Goal: Transaction & Acquisition: Book appointment/travel/reservation

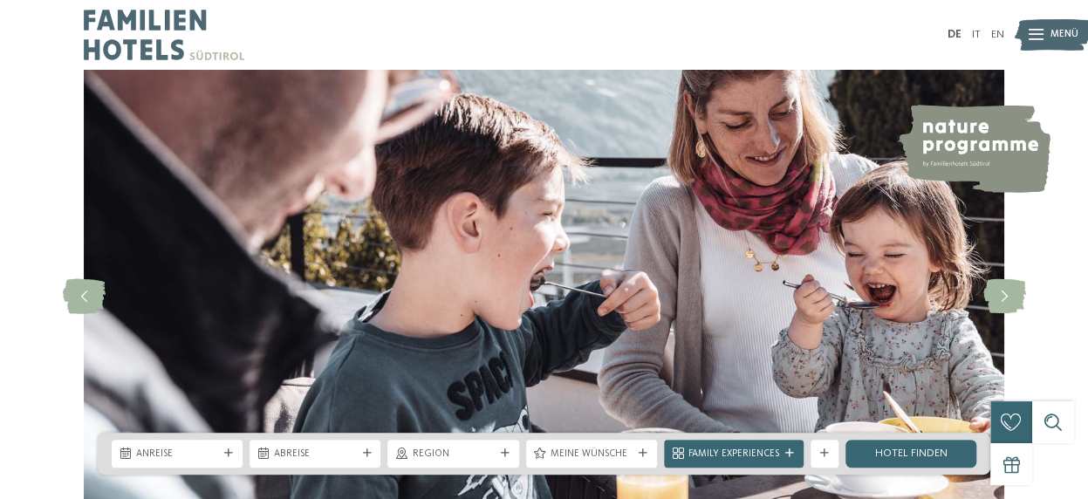
click at [208, 446] on div "Anreise" at bounding box center [177, 453] width 89 height 15
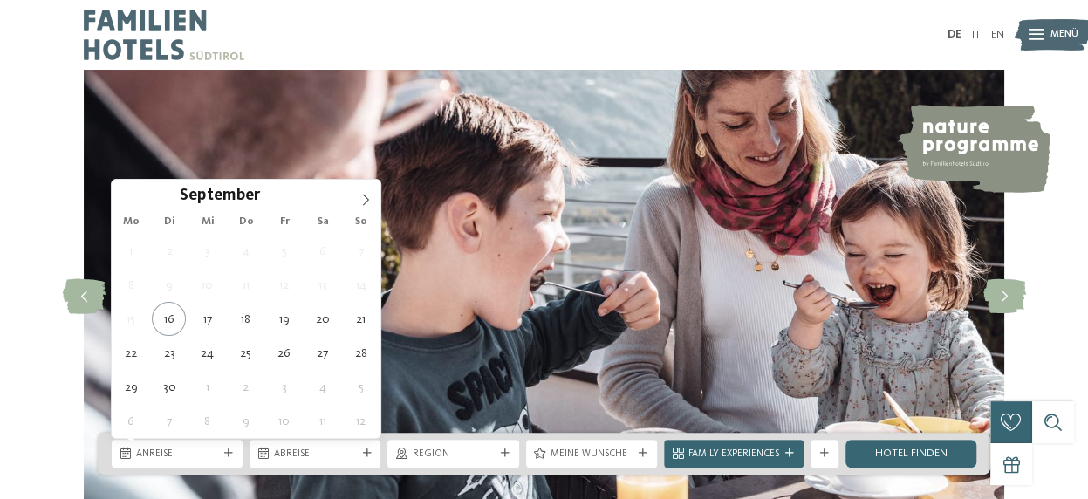
click at [368, 197] on icon at bounding box center [365, 200] width 12 height 12
type div "08.10.2025"
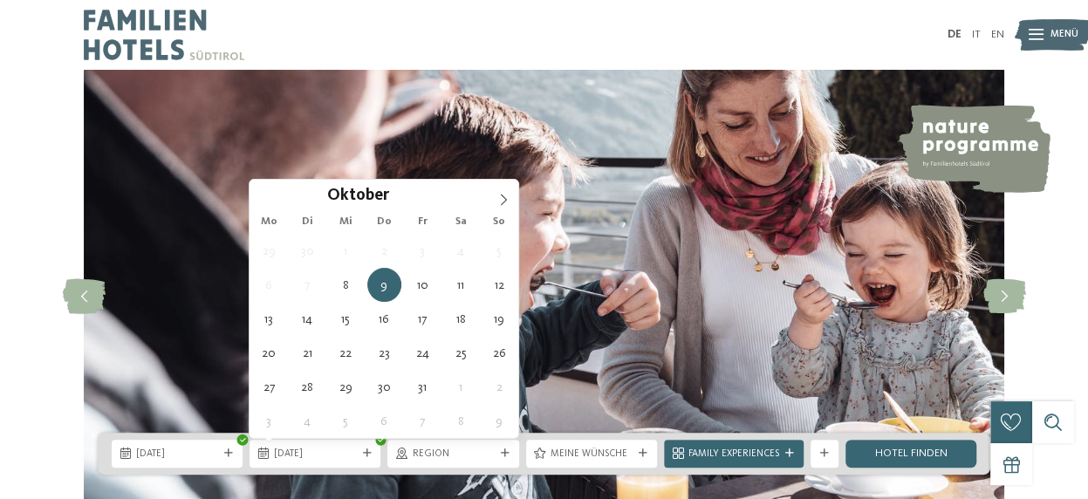
type div "12.10.2025"
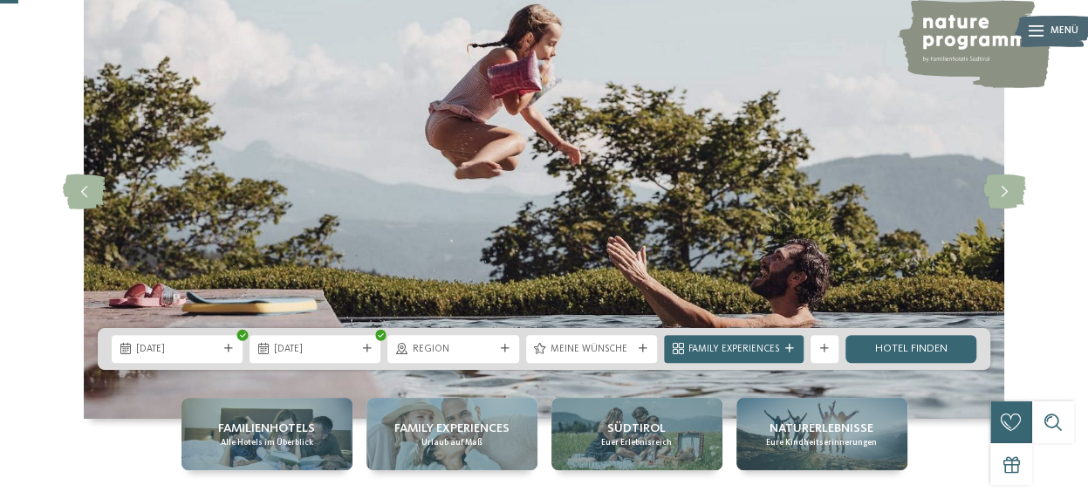
scroll to position [106, 0]
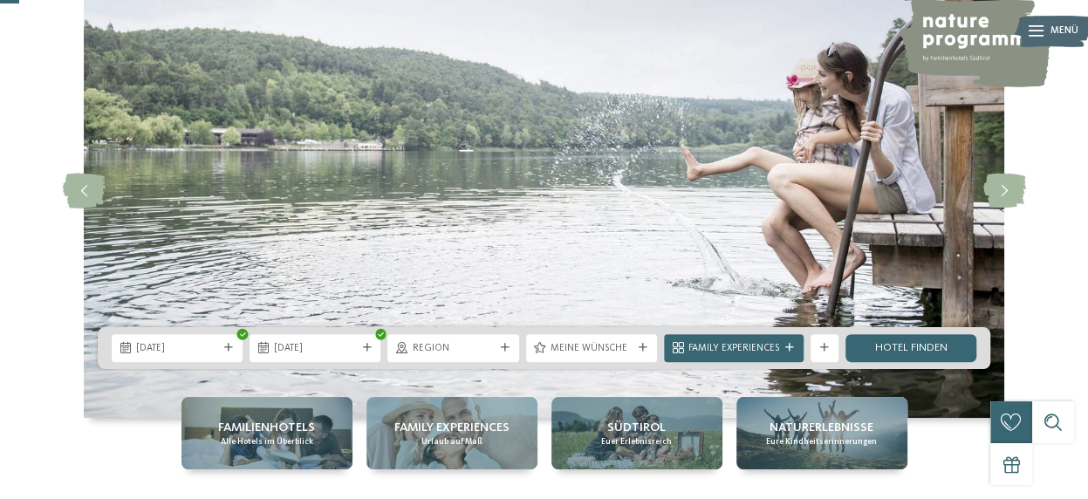
click at [783, 351] on div at bounding box center [790, 348] width 14 height 9
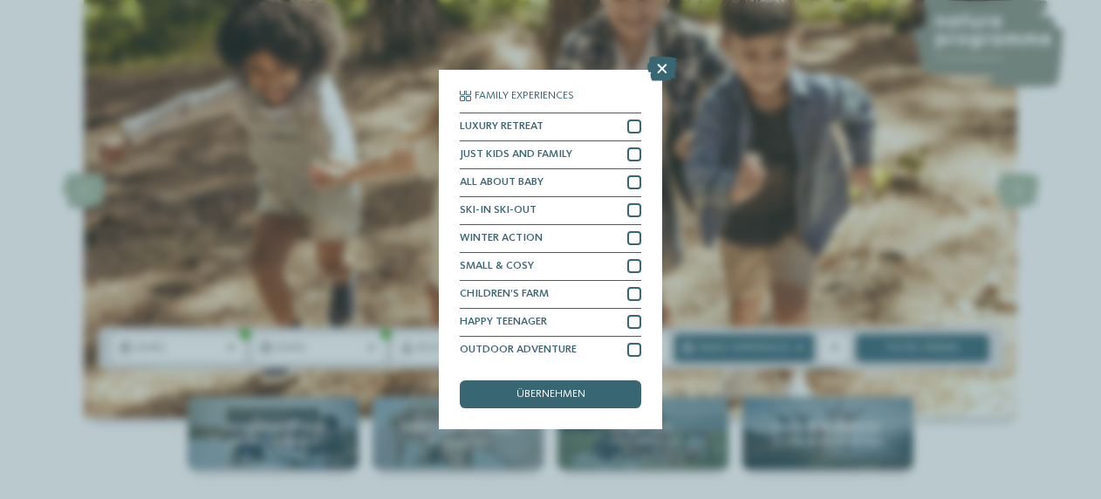
click at [661, 61] on icon at bounding box center [662, 69] width 30 height 24
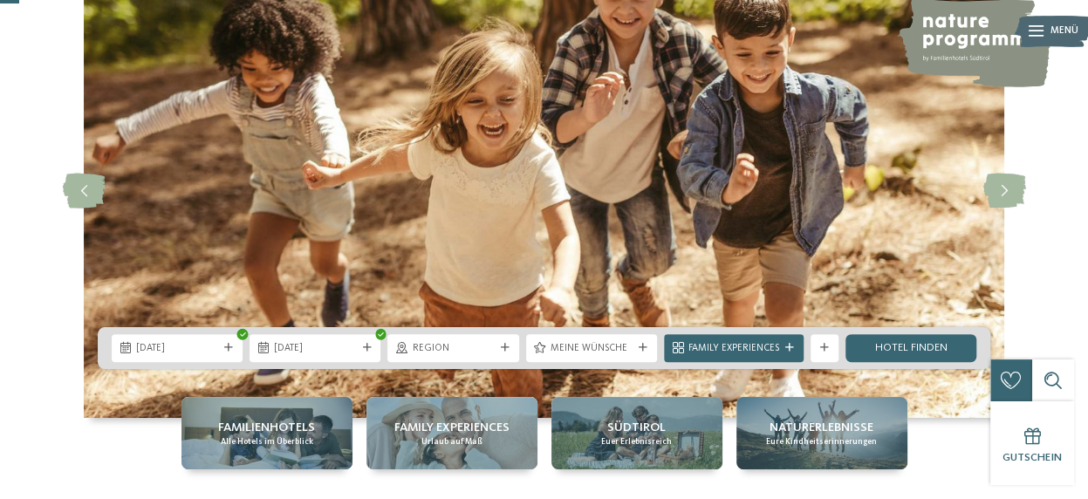
click at [475, 348] on span "Region" at bounding box center [453, 349] width 82 height 14
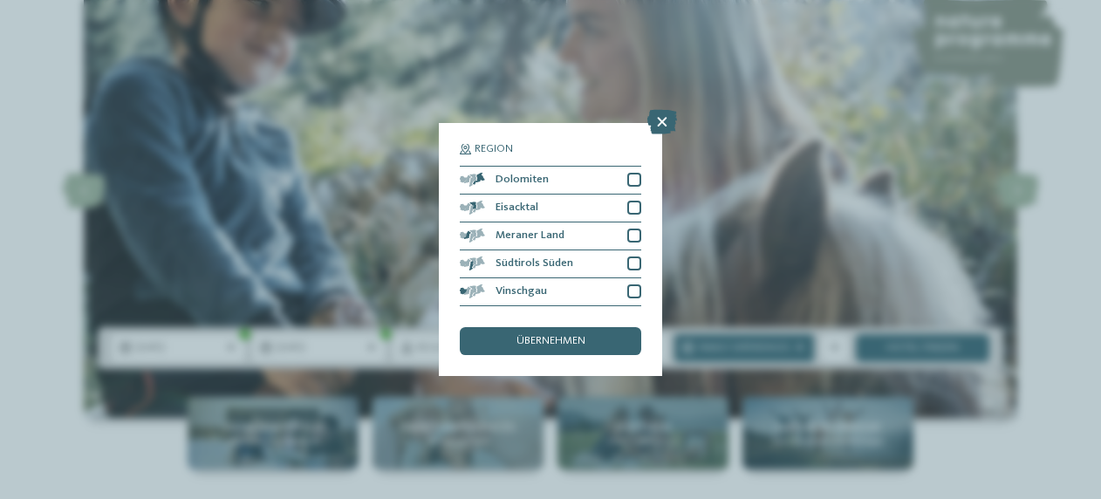
click at [633, 235] on div at bounding box center [634, 236] width 14 height 14
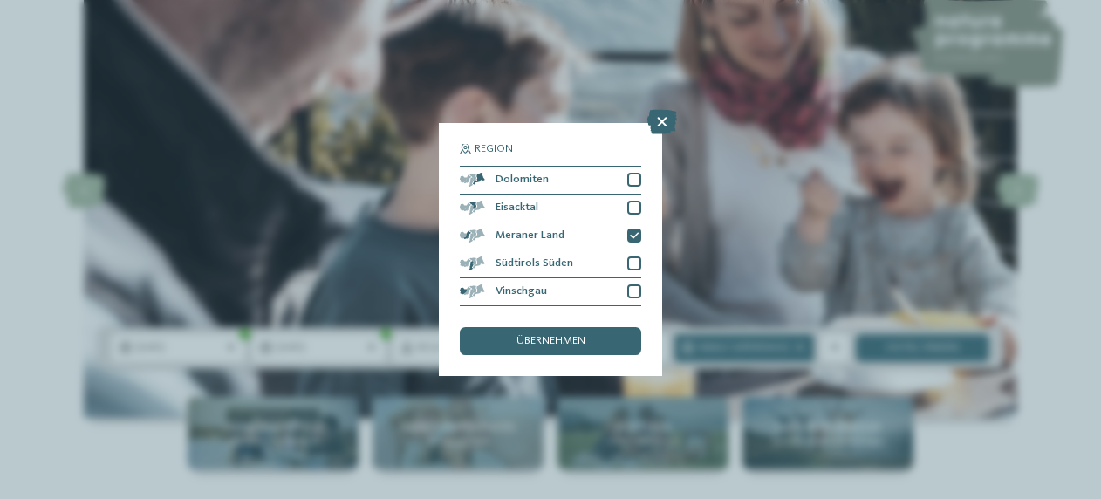
click at [633, 290] on div at bounding box center [634, 291] width 14 height 14
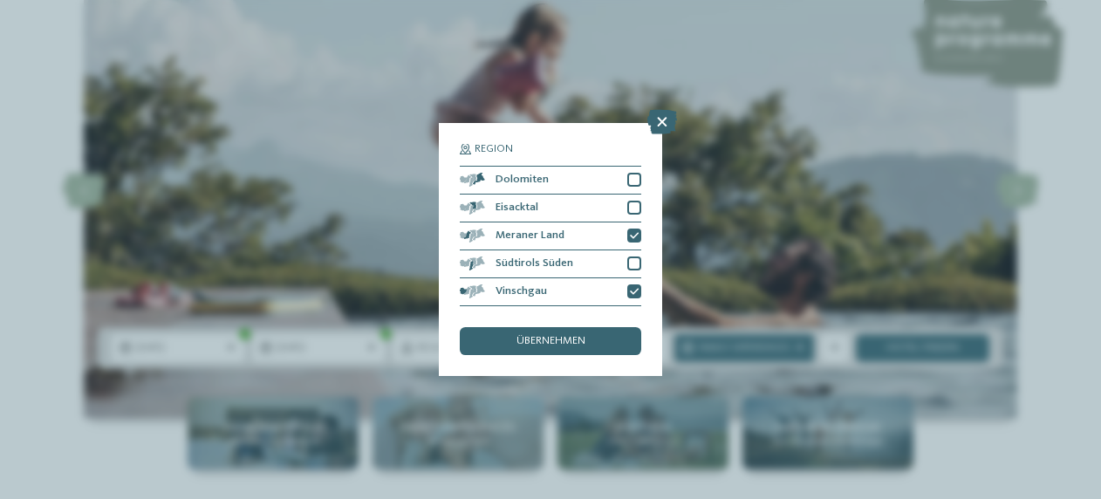
click at [591, 341] on div "übernehmen" at bounding box center [550, 341] width 181 height 28
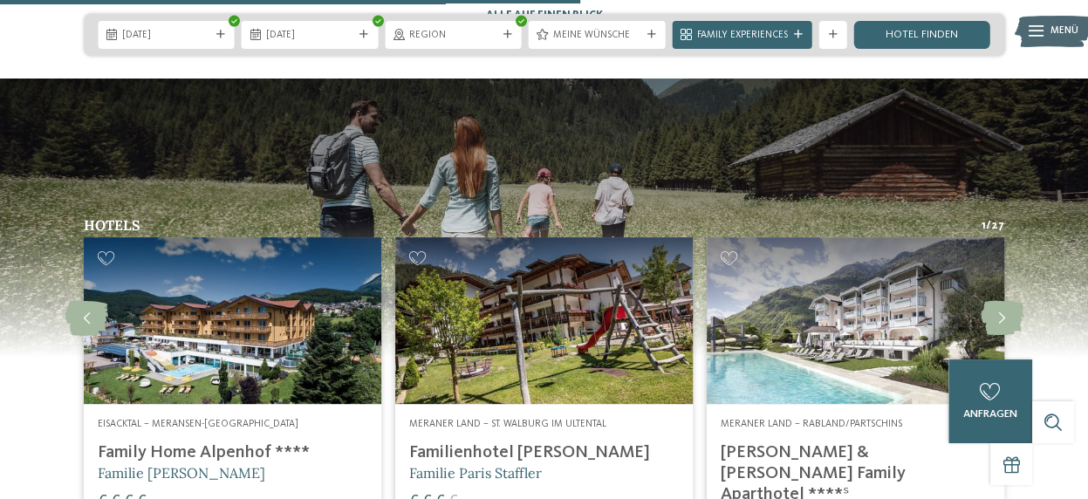
scroll to position [3431, 0]
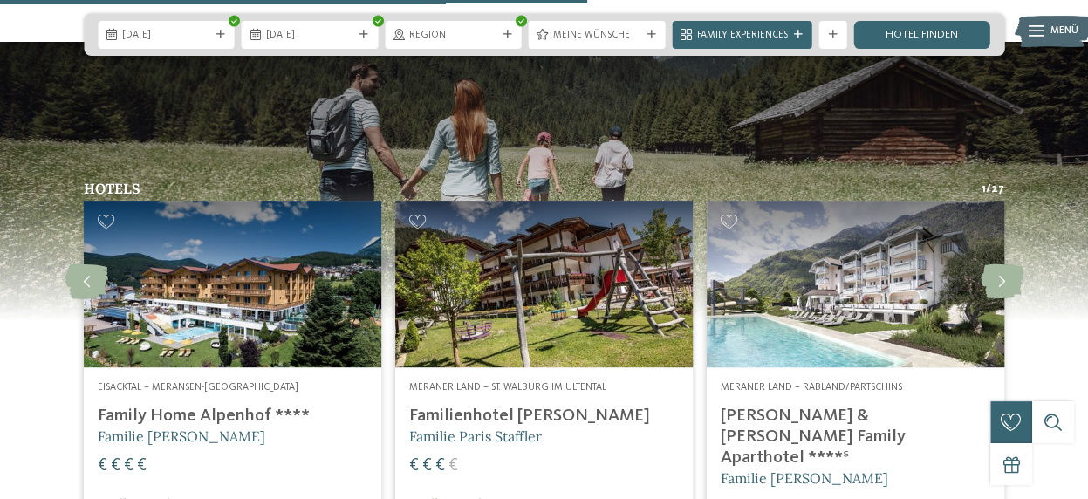
click at [1001, 264] on icon at bounding box center [1002, 281] width 43 height 35
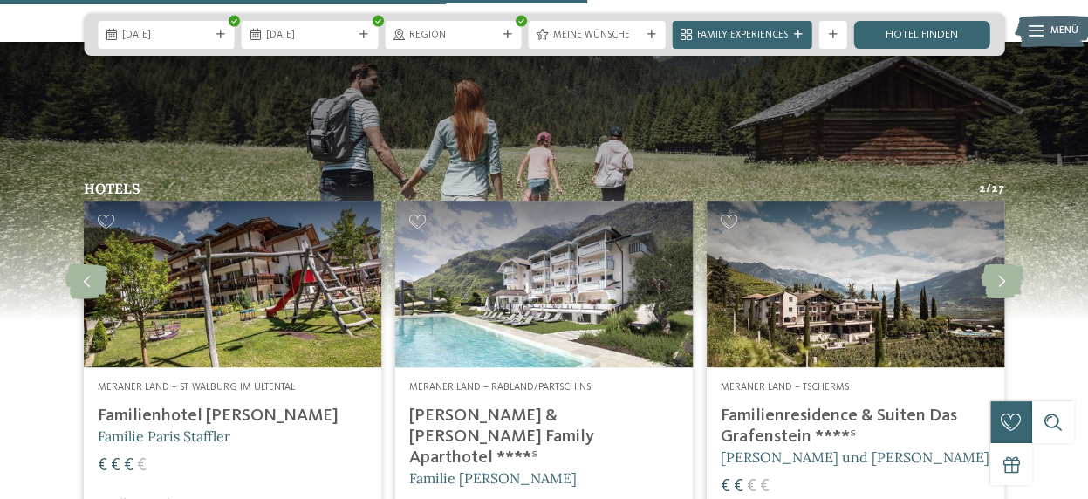
click at [1004, 264] on icon at bounding box center [1002, 281] width 43 height 35
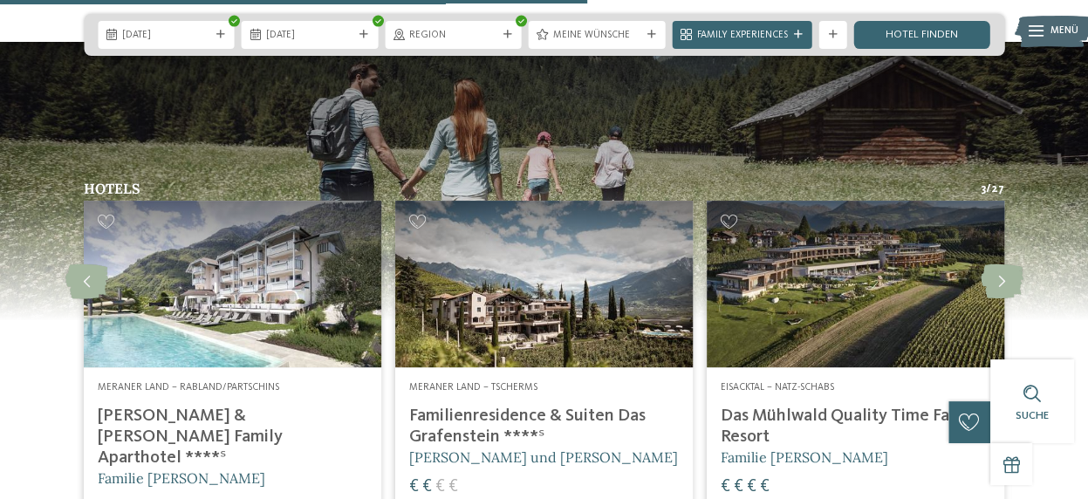
click at [1008, 264] on icon at bounding box center [1002, 281] width 43 height 35
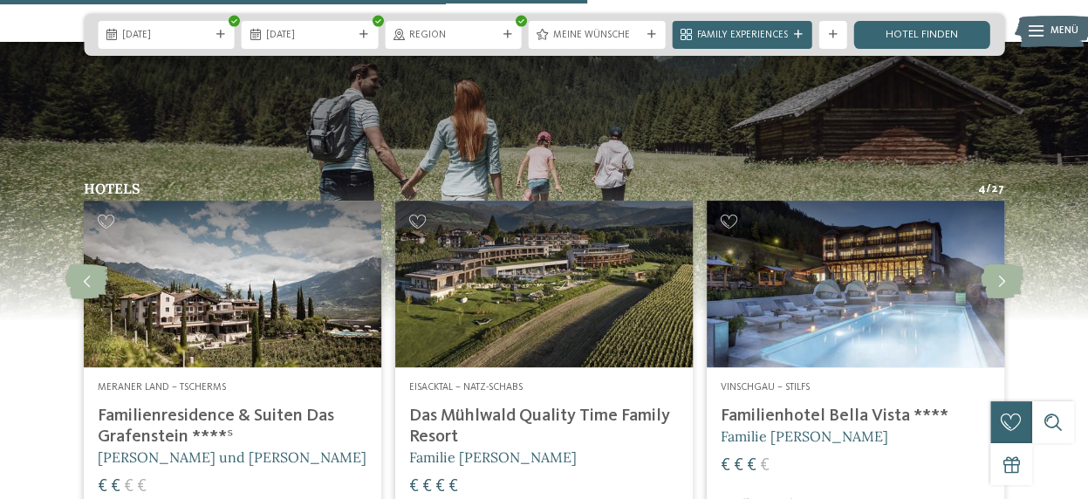
click at [950, 38] on link "Hotel finden" at bounding box center [921, 35] width 137 height 28
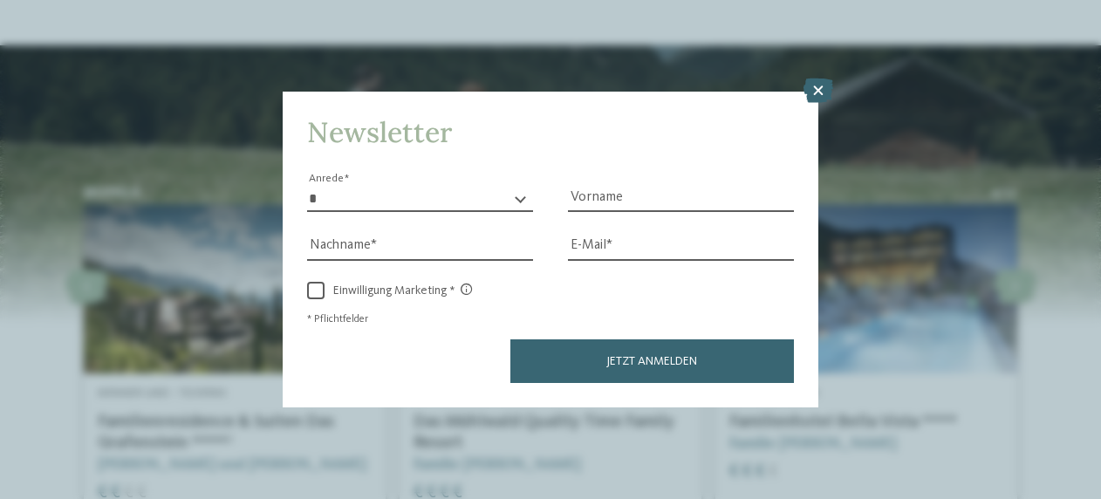
click at [1087, 380] on div "Newsletter * **** **** ******* ****** Anrede Vorname Nachname Link" at bounding box center [550, 249] width 1101 height 499
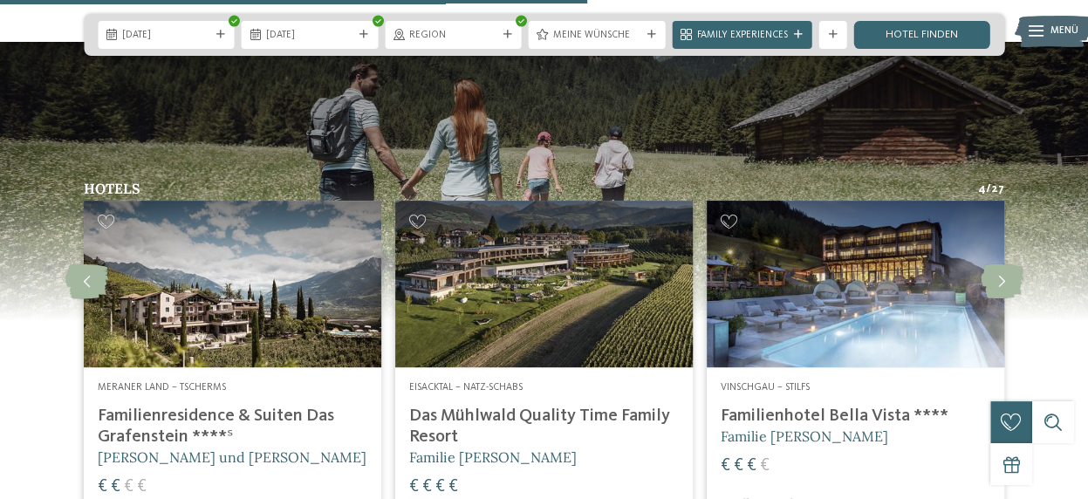
click at [820, 98] on img at bounding box center [544, 180] width 1088 height 279
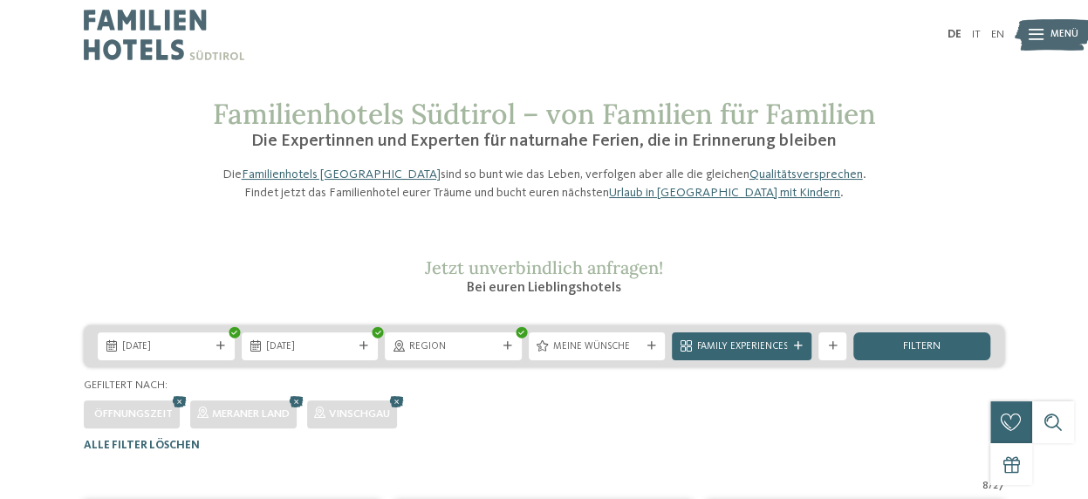
click at [508, 351] on icon at bounding box center [507, 346] width 9 height 9
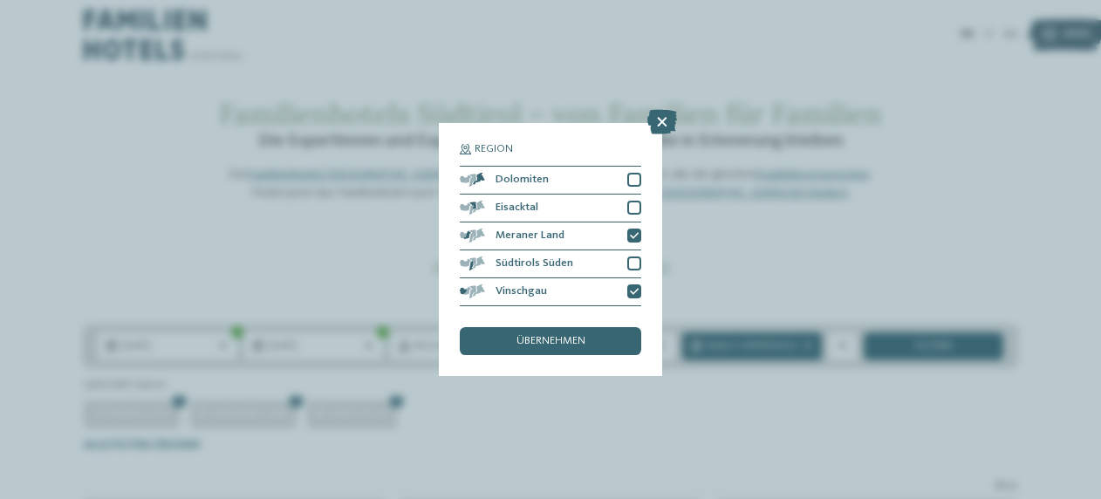
click at [600, 346] on div "übernehmen" at bounding box center [550, 341] width 181 height 28
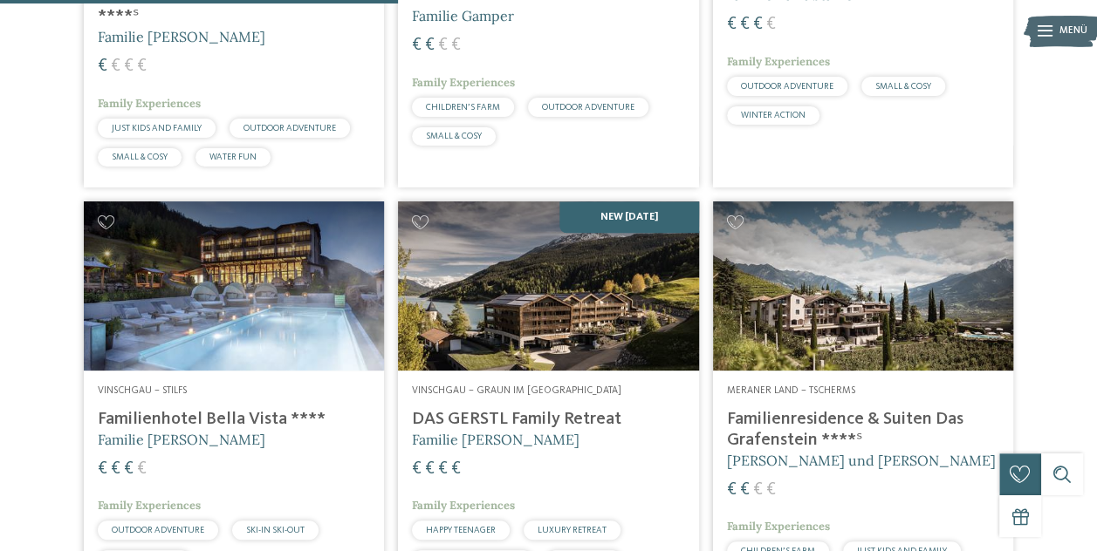
scroll to position [752, 0]
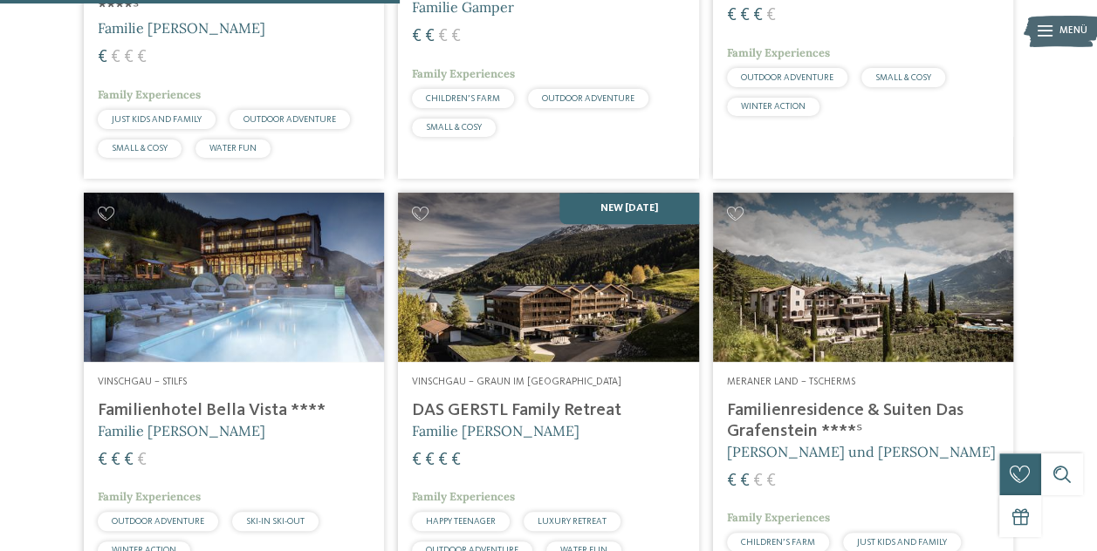
click at [527, 421] on h4 "DAS GERSTL Family Retreat" at bounding box center [548, 410] width 272 height 21
click at [207, 310] on img at bounding box center [234, 277] width 300 height 169
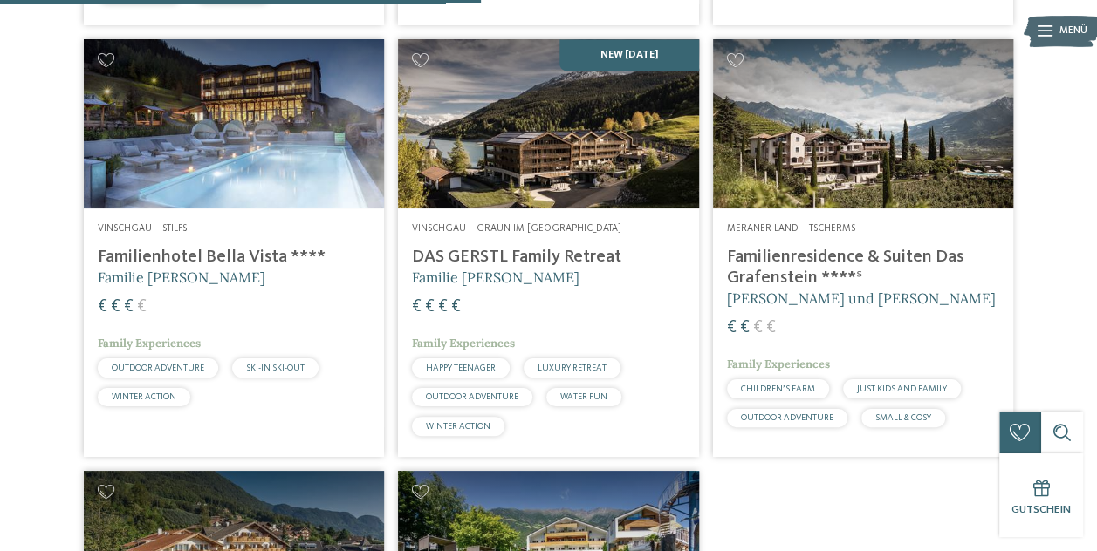
scroll to position [904, 0]
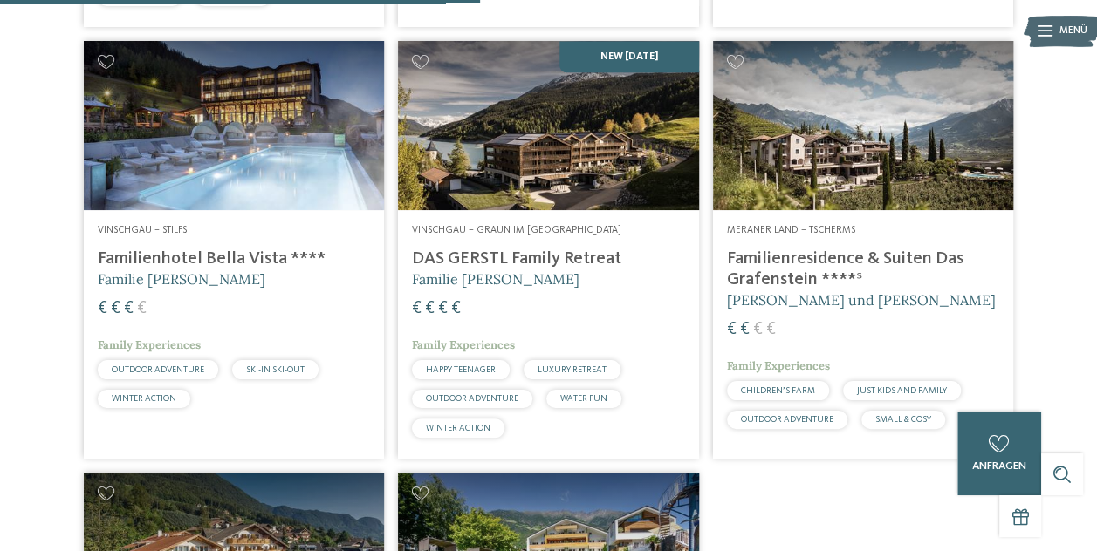
click at [872, 269] on h4 "Familienresidence & Suiten Das Grafenstein ****ˢ" at bounding box center [863, 270] width 272 height 42
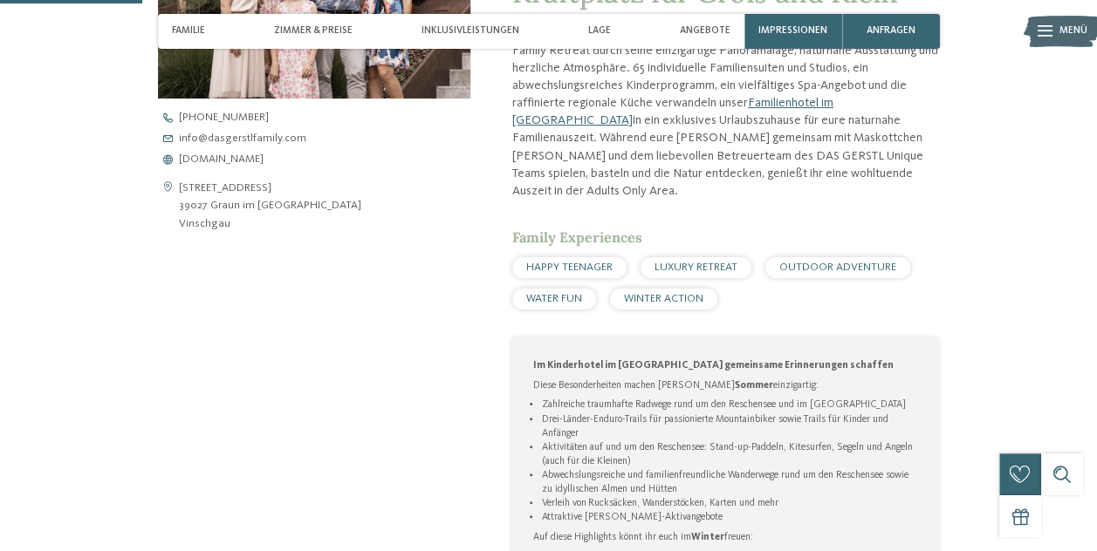
scroll to position [630, 0]
click at [263, 161] on span "www.dasgerstlfamily.com" at bounding box center [221, 159] width 85 height 11
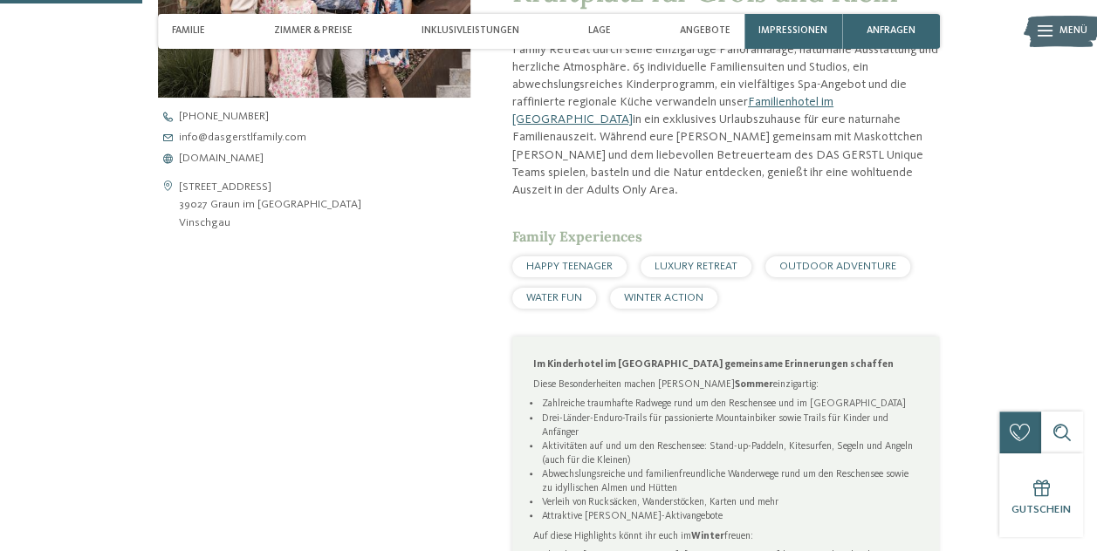
click at [215, 159] on span "www.dasgerstlfamily.com" at bounding box center [221, 159] width 85 height 11
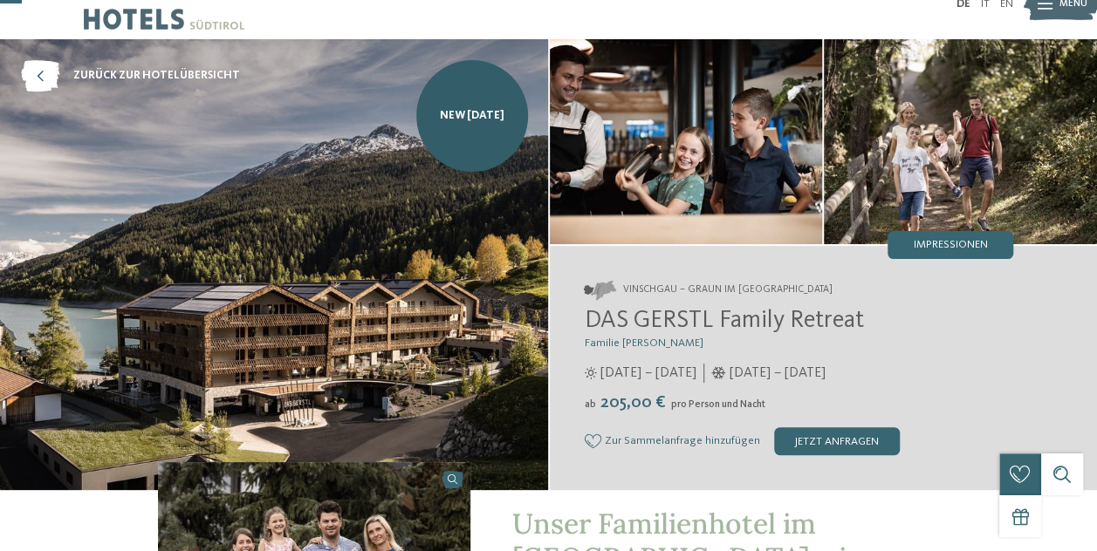
scroll to position [0, 0]
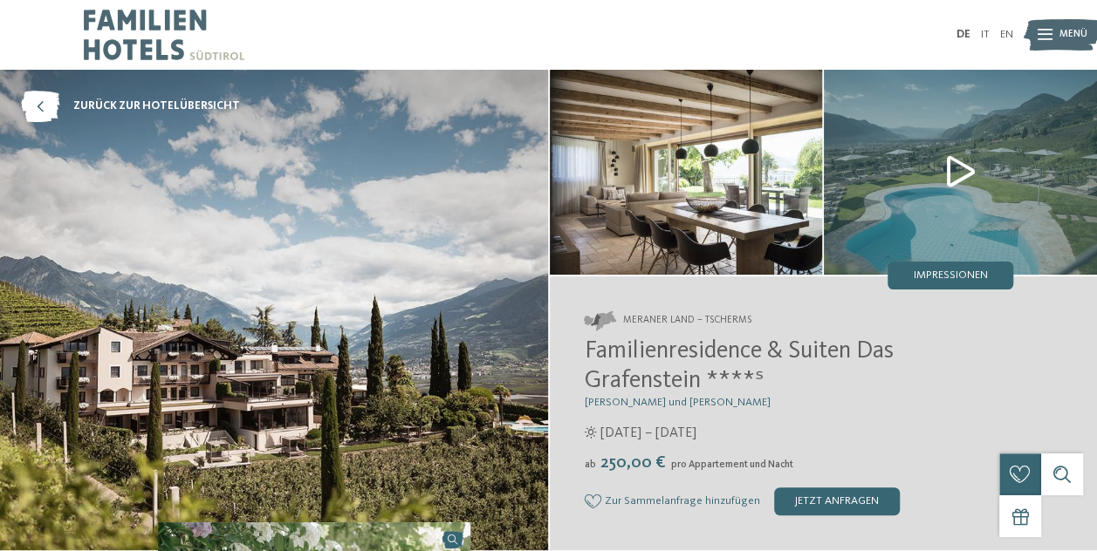
click at [56, 112] on icon at bounding box center [40, 106] width 38 height 31
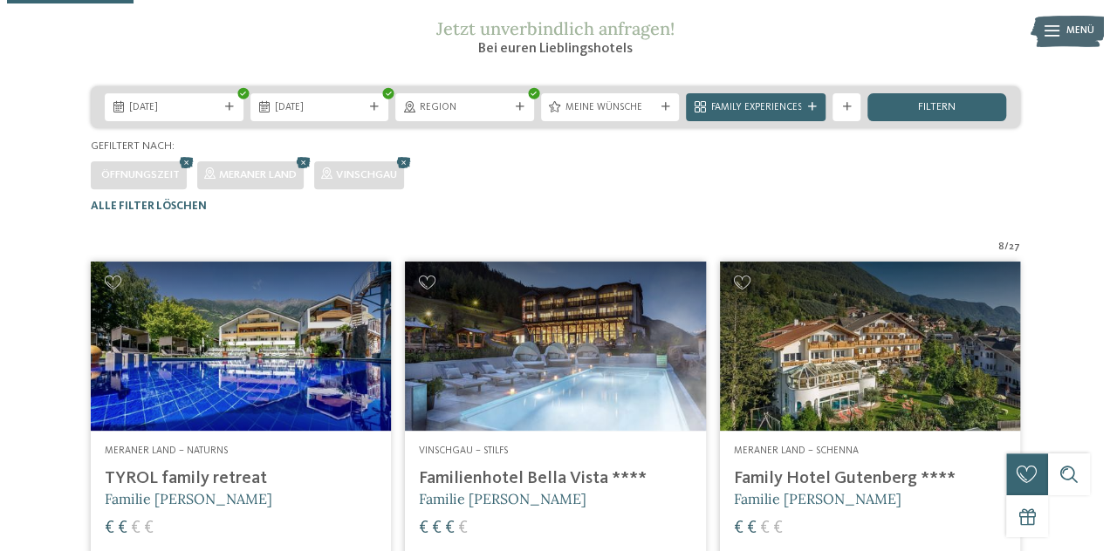
scroll to position [237, 0]
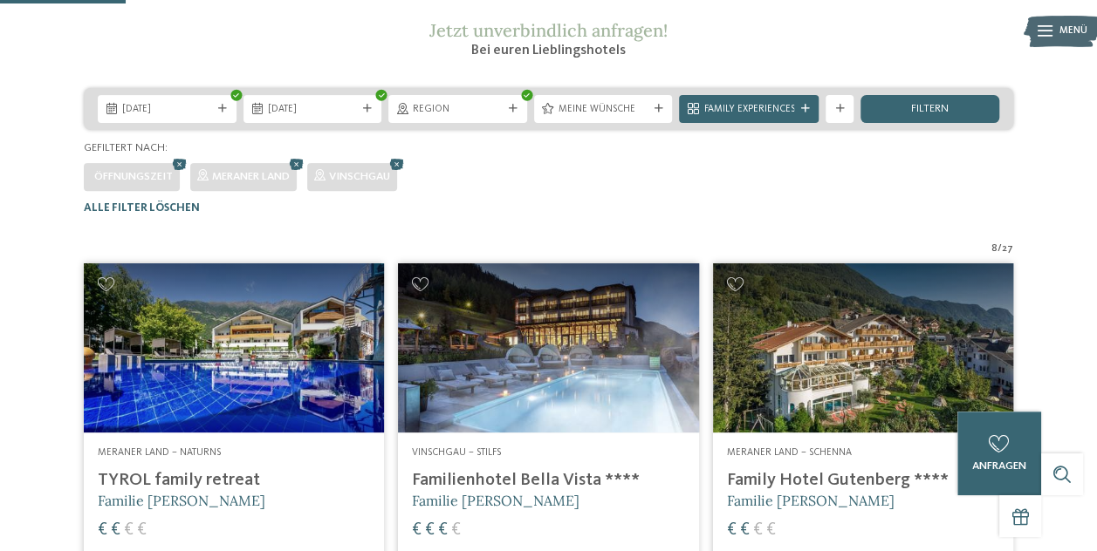
click at [515, 113] on icon at bounding box center [513, 109] width 9 height 9
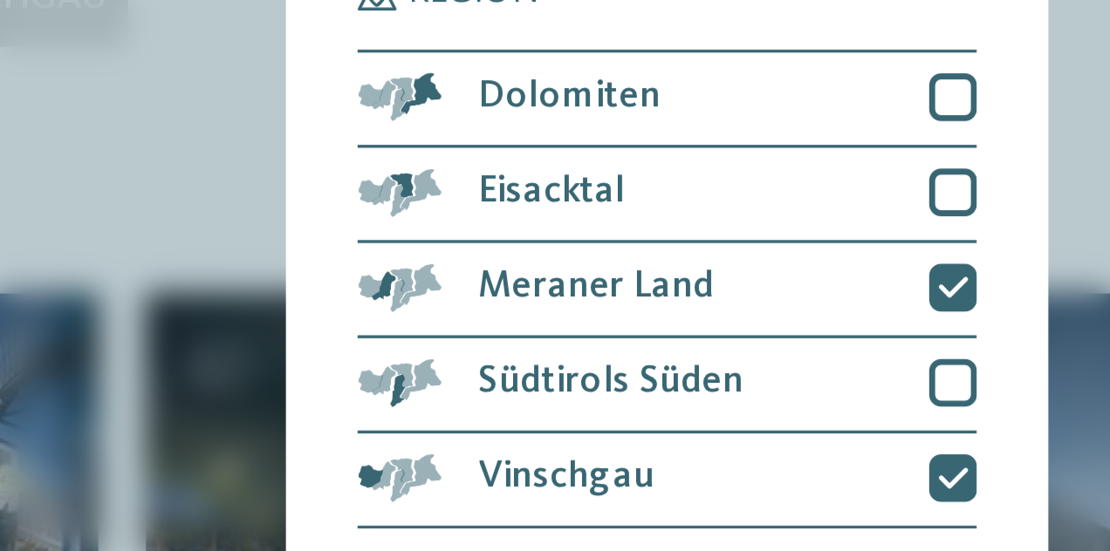
scroll to position [236, 0]
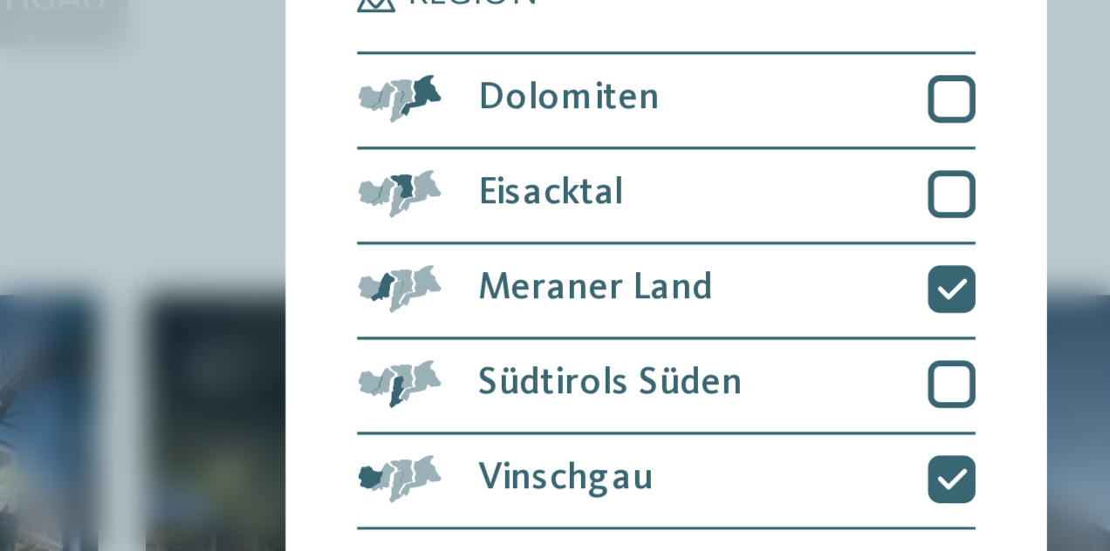
click at [644, 263] on div at bounding box center [639, 262] width 14 height 14
click at [639, 319] on icon at bounding box center [638, 318] width 9 height 9
click at [644, 288] on div at bounding box center [639, 290] width 14 height 14
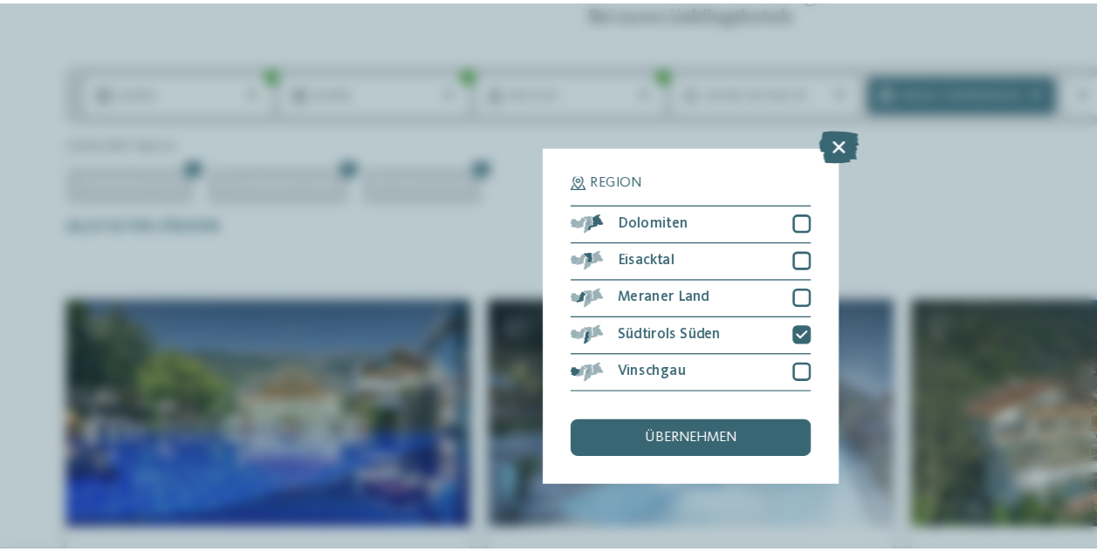
scroll to position [237, 0]
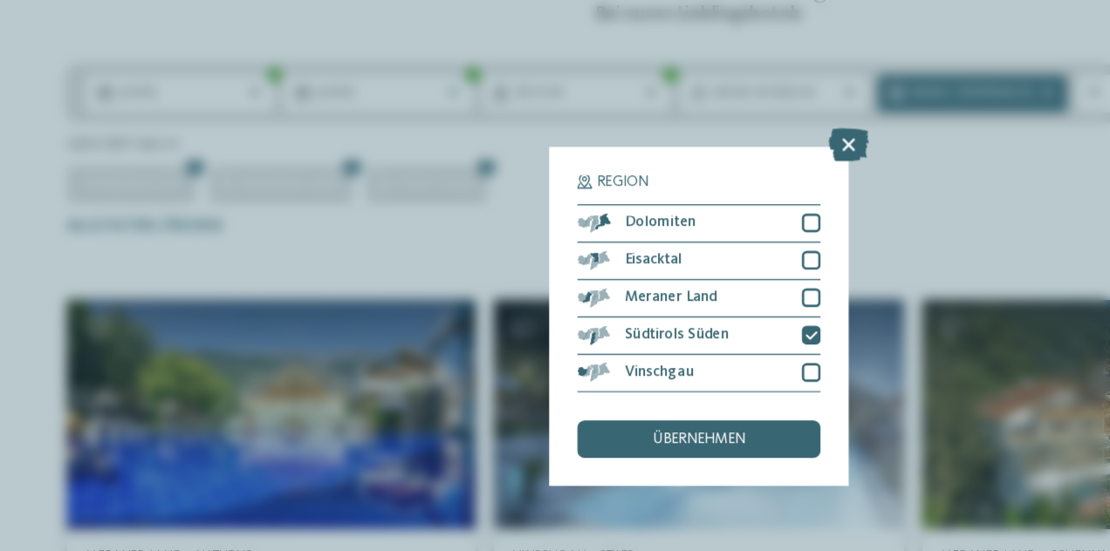
click at [591, 379] on div "übernehmen" at bounding box center [554, 367] width 181 height 28
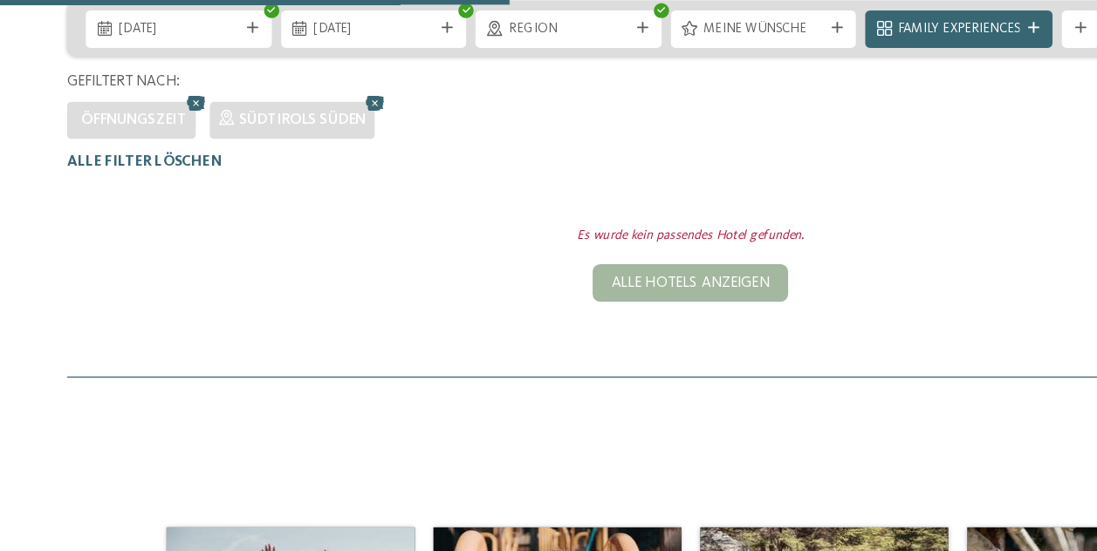
scroll to position [321, 0]
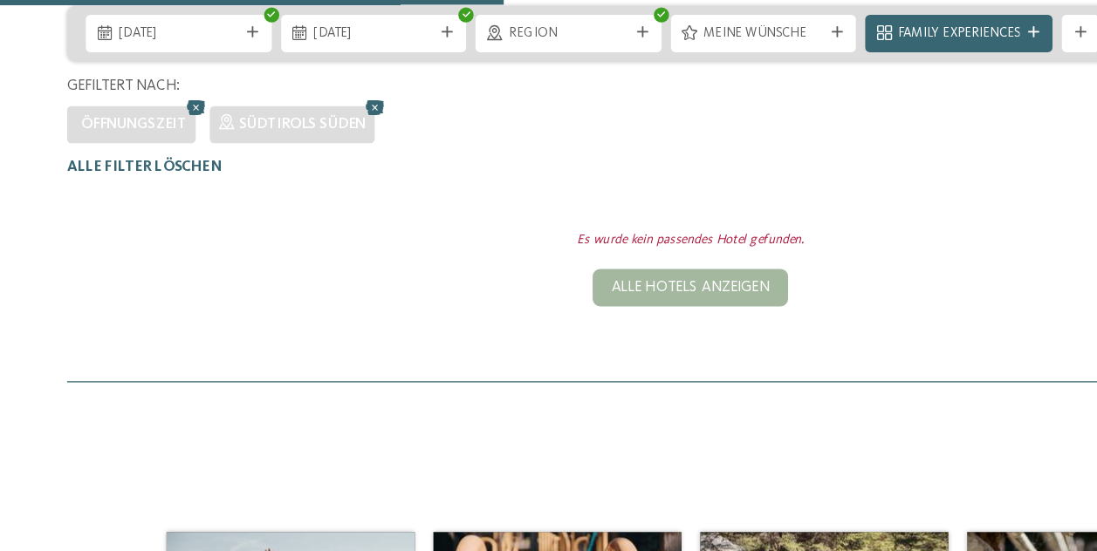
click at [509, 30] on icon at bounding box center [513, 25] width 9 height 9
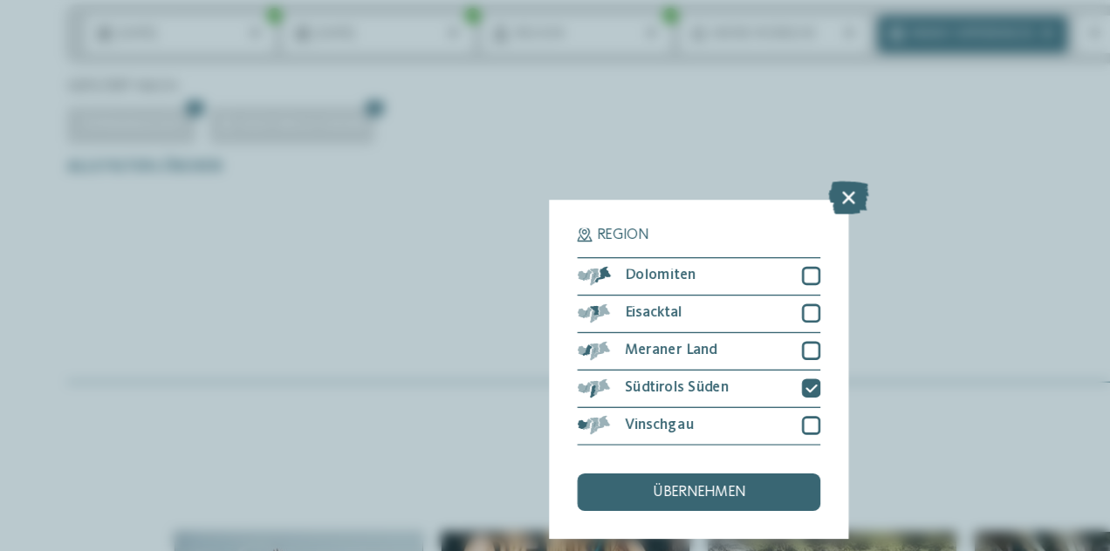
click at [640, 288] on icon at bounding box center [638, 290] width 9 height 9
click at [642, 234] on div at bounding box center [639, 234] width 14 height 14
click at [621, 368] on div "übernehmen" at bounding box center [554, 367] width 181 height 28
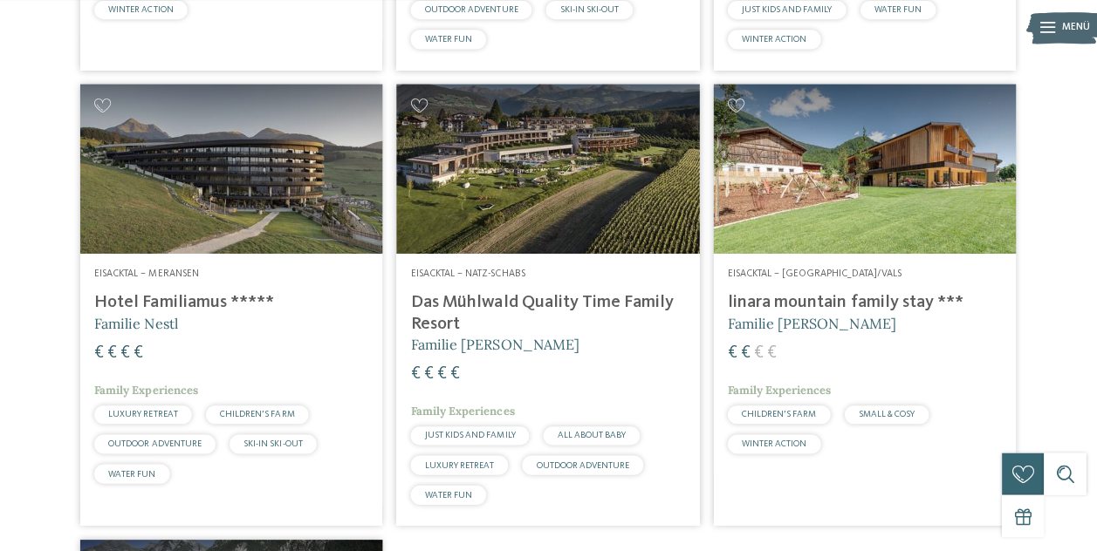
scroll to position [846, 0]
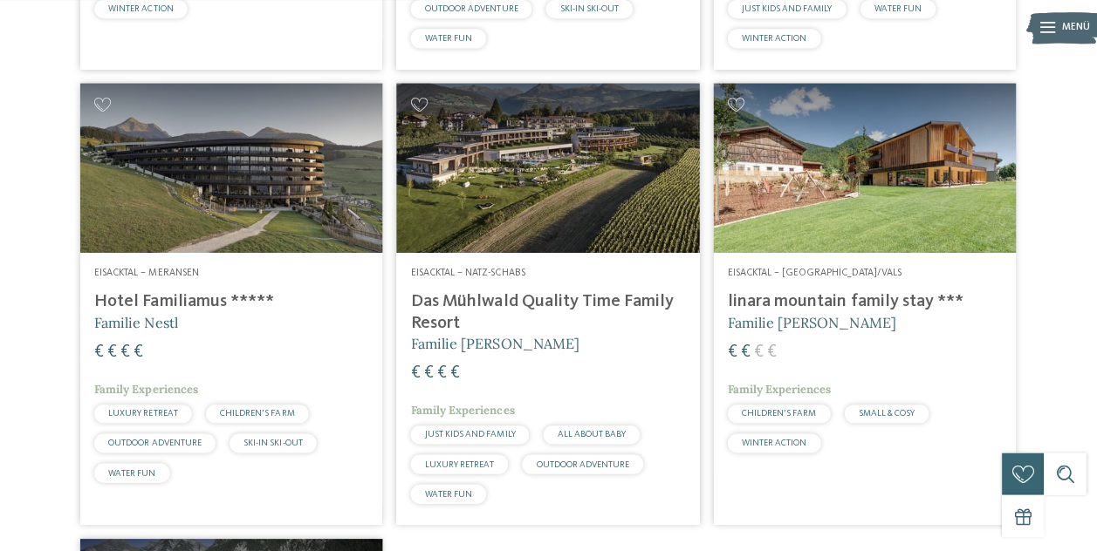
click at [427, 114] on icon at bounding box center [420, 107] width 17 height 14
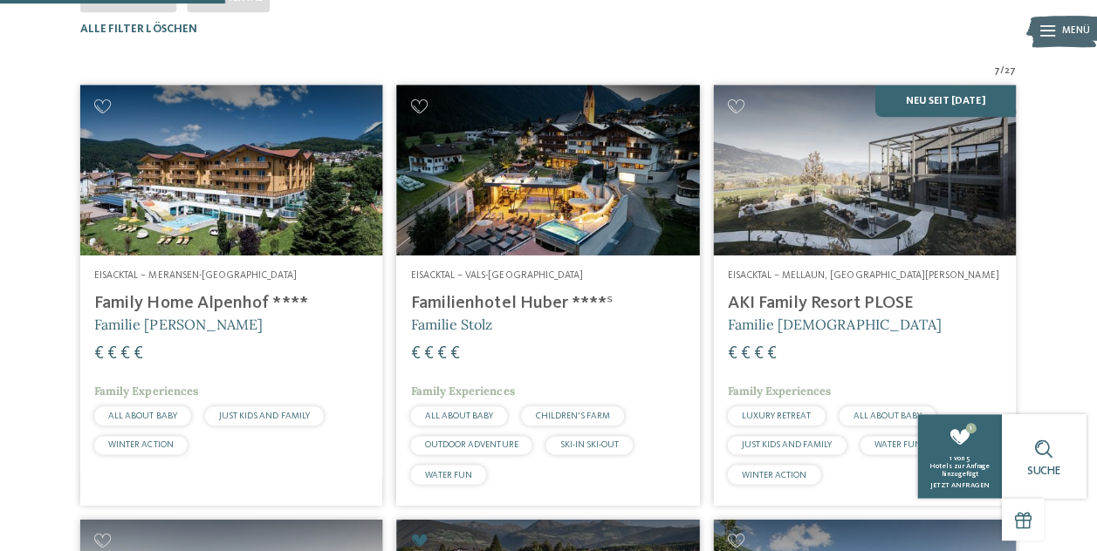
scroll to position [413, 0]
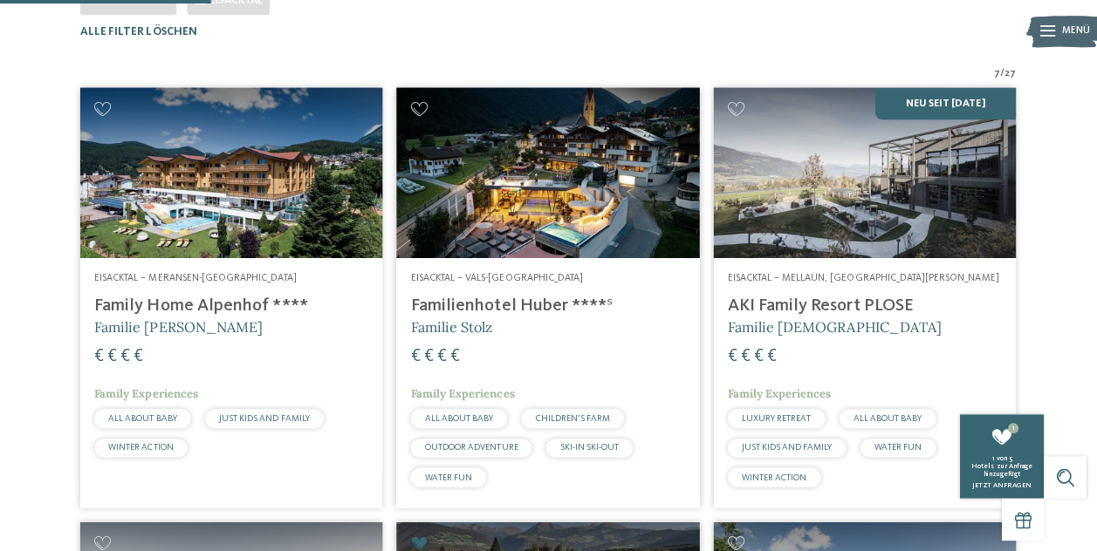
click at [860, 229] on img at bounding box center [863, 171] width 300 height 169
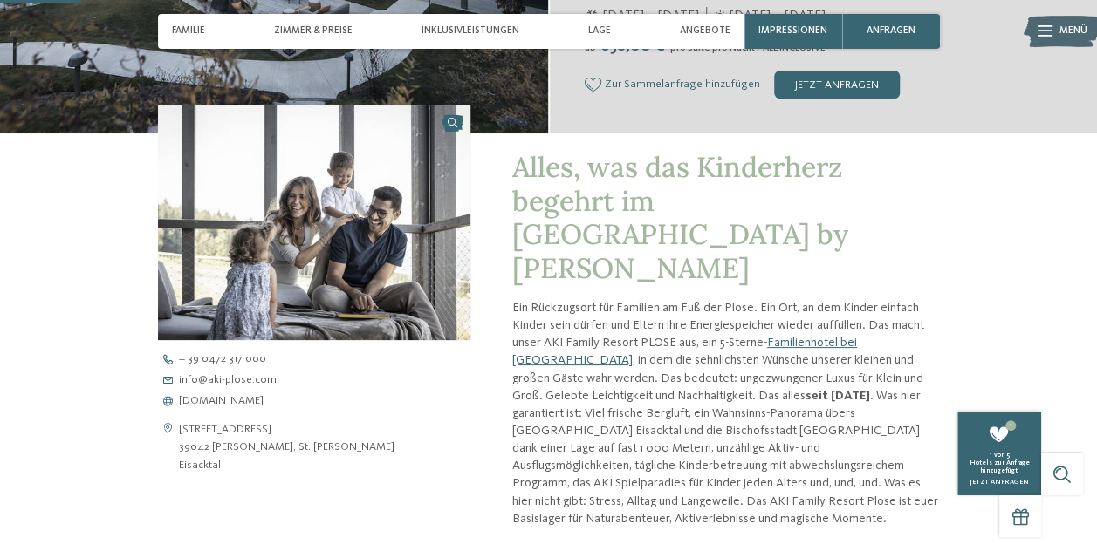
scroll to position [388, 0]
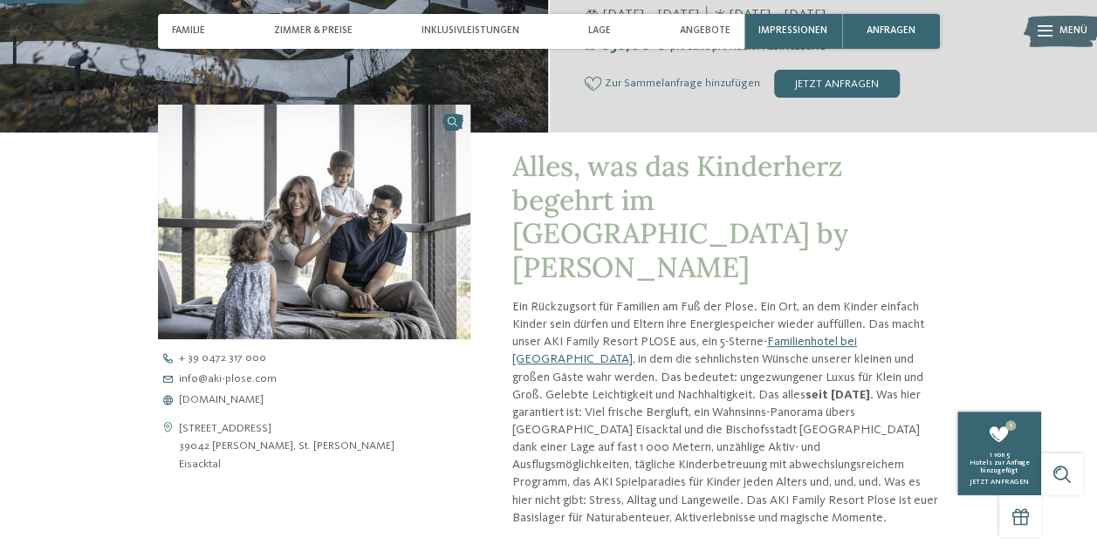
click at [253, 396] on span "www.aki-plose.com" at bounding box center [221, 400] width 85 height 11
click at [207, 448] on address "Kojaweg 20 39042 Mellaun, St. Andrä Brixen Eisacktal" at bounding box center [286, 446] width 215 height 53
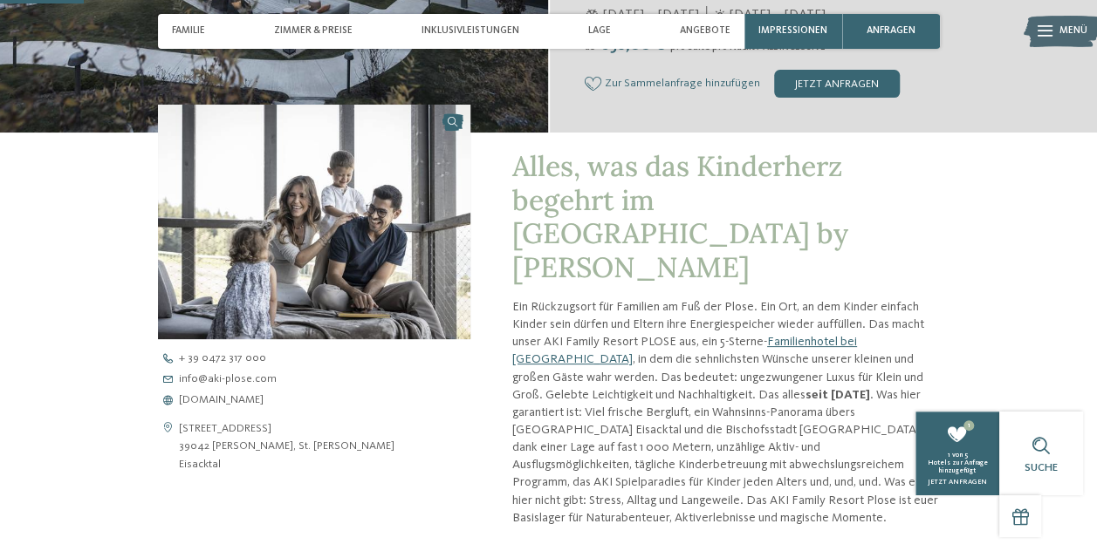
click at [183, 426] on address "Kojaweg 20 39042 Mellaun, St. Andrä Brixen Eisacktal" at bounding box center [286, 446] width 215 height 53
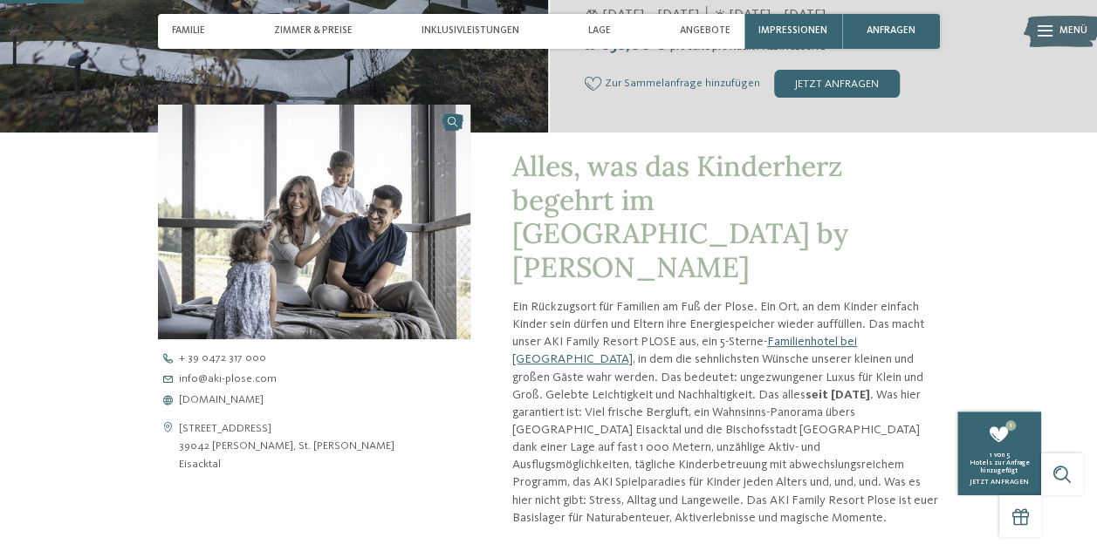
copy address "Kojaweg 20 39042 Mellaun, St. Andrä Brixen Eisacktal"
